Goal: Information Seeking & Learning: Learn about a topic

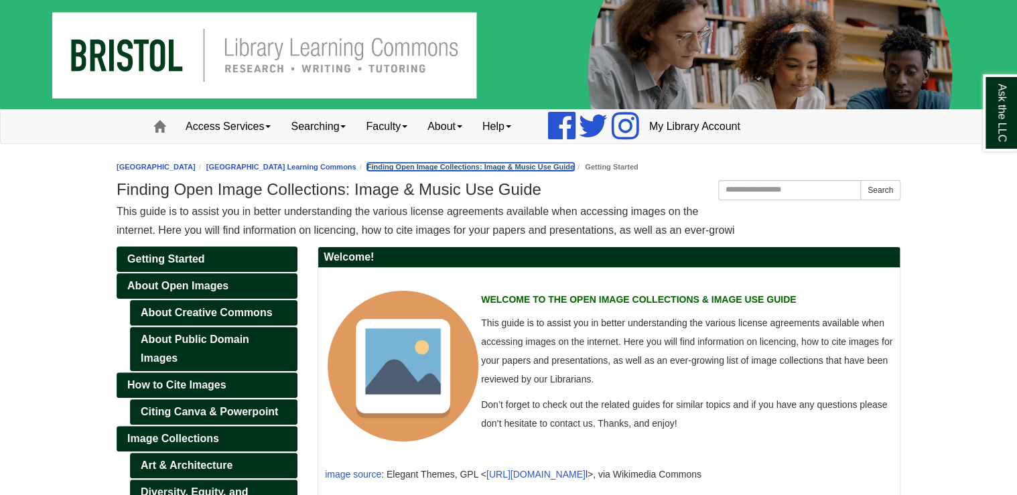
click at [556, 169] on link "Finding Open Image Collections: Image & Music Use Guide" at bounding box center [470, 167] width 207 height 8
click at [529, 166] on link "Finding Open Image Collections: Image & Music Use Guide" at bounding box center [470, 167] width 207 height 8
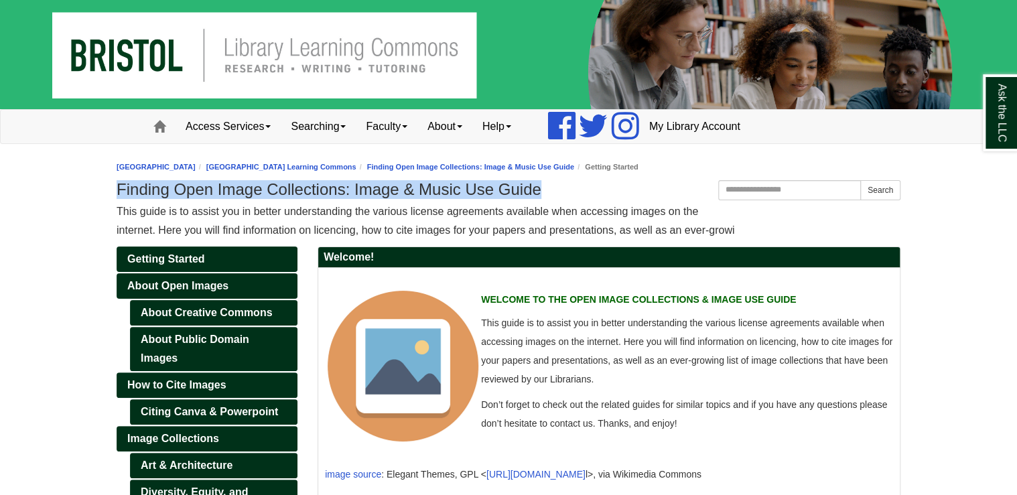
drag, startPoint x: 113, startPoint y: 191, endPoint x: 542, endPoint y: 189, distance: 428.3
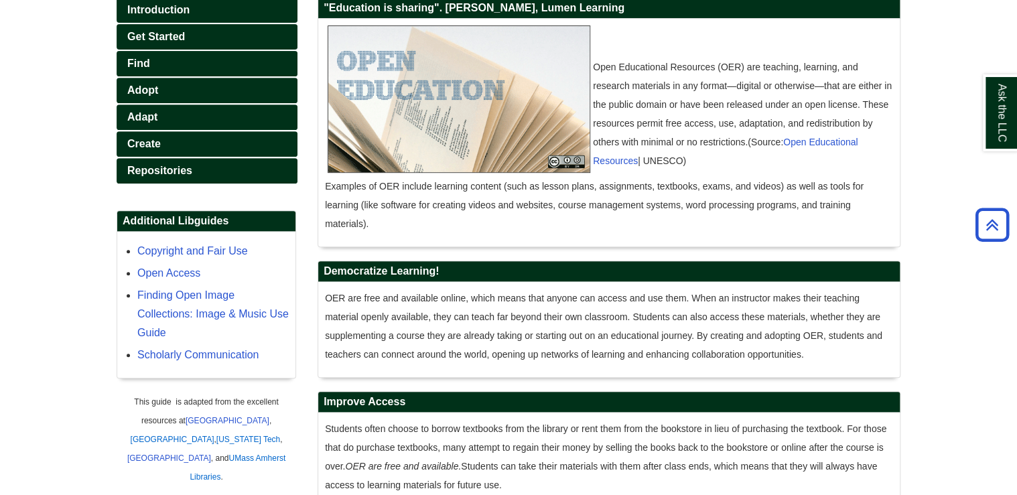
scroll to position [268, 0]
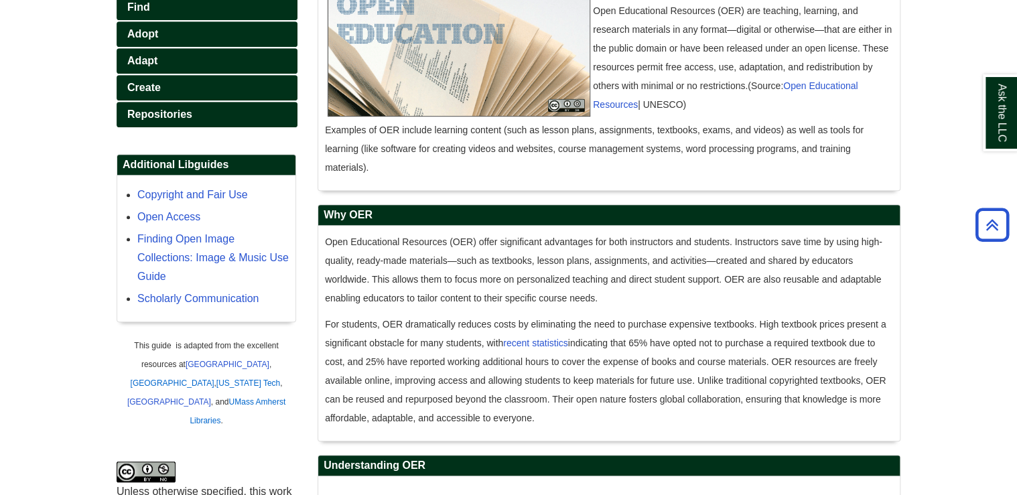
scroll to position [322, 0]
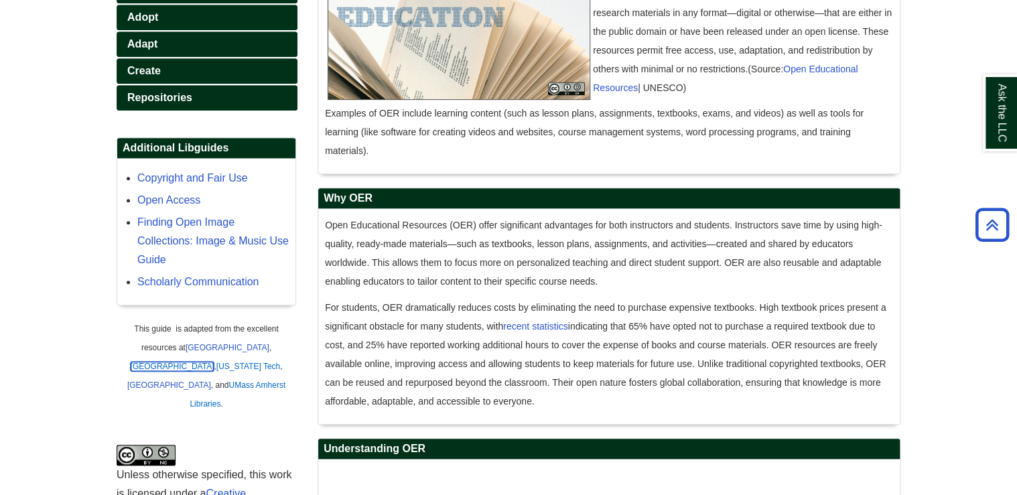
click at [148, 365] on link "[GEOGRAPHIC_DATA]" at bounding box center [173, 366] width 84 height 9
click at [234, 345] on link "[GEOGRAPHIC_DATA]" at bounding box center [228, 347] width 84 height 9
